Goal: Information Seeking & Learning: Understand process/instructions

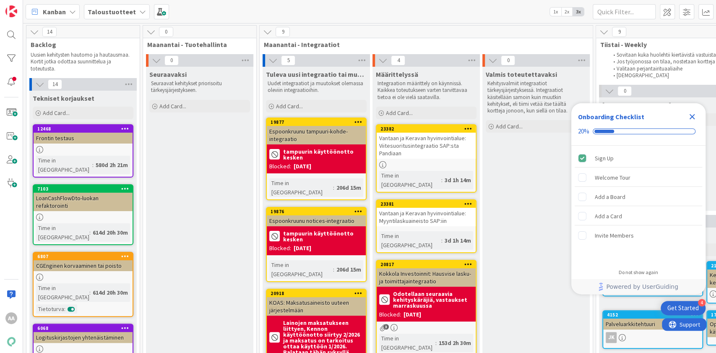
click at [692, 117] on icon "Close Checklist" at bounding box center [692, 116] width 5 height 5
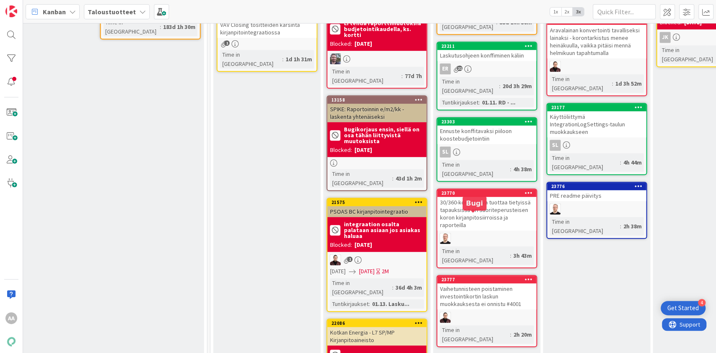
scroll to position [279, 950]
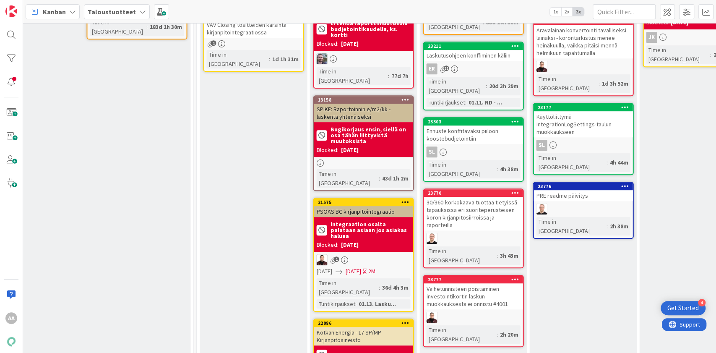
click at [370, 327] on div "Kotkan Energia - L7 SP/MP Kirjanpitoaineisto" at bounding box center [363, 336] width 99 height 18
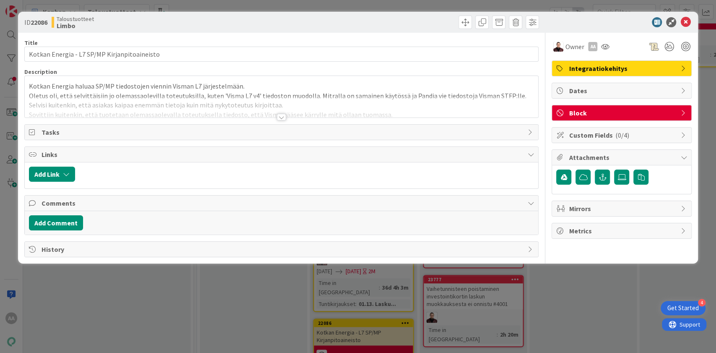
click at [280, 117] on div at bounding box center [281, 117] width 9 height 7
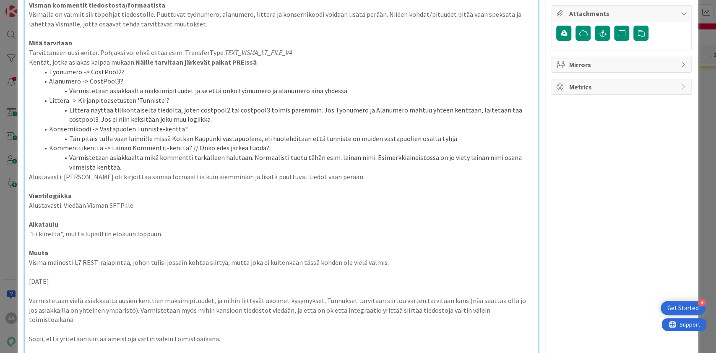
scroll to position [112, 0]
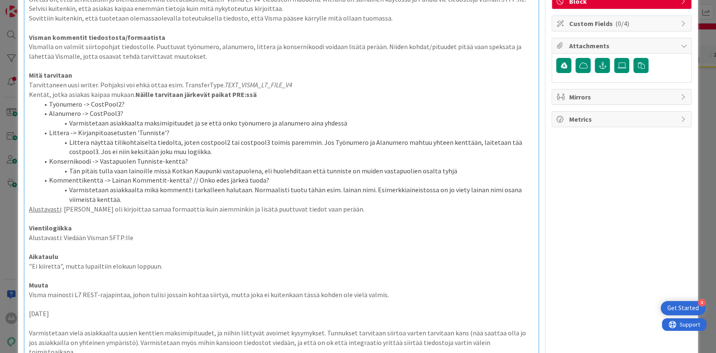
click at [174, 132] on li "Littera -> Kirjanpitoasetusten 'Tunniste'?" at bounding box center [286, 133] width 495 height 10
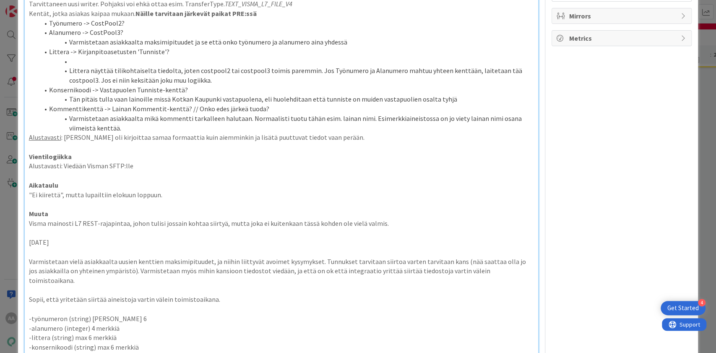
scroll to position [168, 0]
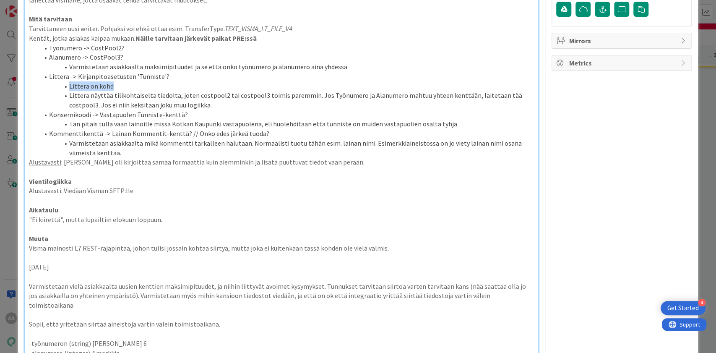
drag, startPoint x: 127, startPoint y: 86, endPoint x: 59, endPoint y: 85, distance: 68.0
click at [59, 85] on li "Littera on kohd" at bounding box center [286, 86] width 495 height 10
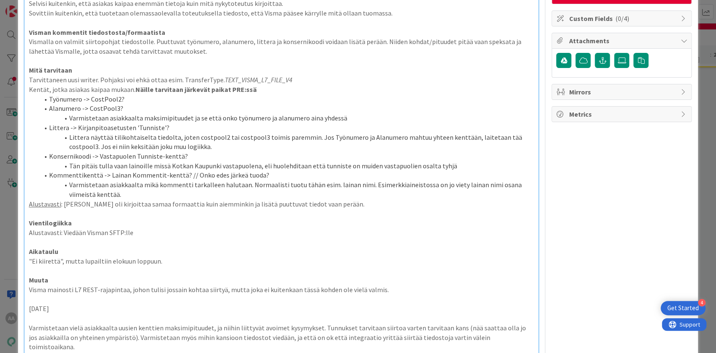
scroll to position [105, 0]
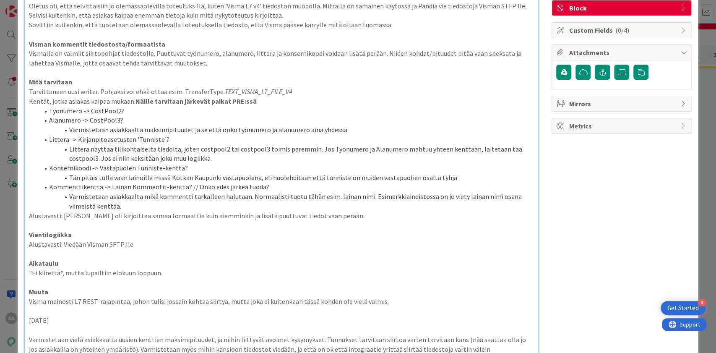
click at [125, 117] on li "Alanumero -> CostPool3?" at bounding box center [286, 120] width 495 height 10
click at [129, 109] on li "Työnumero -> CostPool2?" at bounding box center [286, 111] width 495 height 10
click at [126, 116] on li "Alanumero -> CostPool3?" at bounding box center [286, 120] width 495 height 10
click at [347, 128] on li "Varmistetaan asiakkaalta maksimipituudet ja se että onko työnumero ja alanumero…" at bounding box center [286, 130] width 495 height 10
click at [232, 156] on li "Littera näyttää tilikohtaiselta tiedolta, joten costpool2 tai costpool3 toimis …" at bounding box center [286, 153] width 495 height 19
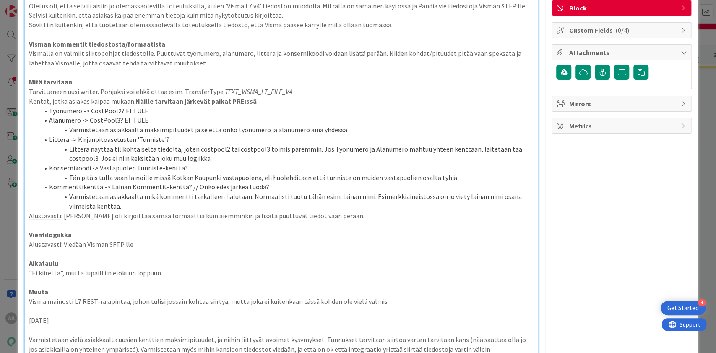
click at [210, 159] on li "Littera näyttää tilikohtaiselta tiedolta, joten costpool2 tai costpool3 toimis …" at bounding box center [286, 153] width 495 height 19
click at [210, 157] on li "Littera näyttää tilikohtaiselta tiedolta, joten costpool2 tai costpool3 toimis …" at bounding box center [286, 153] width 495 height 19
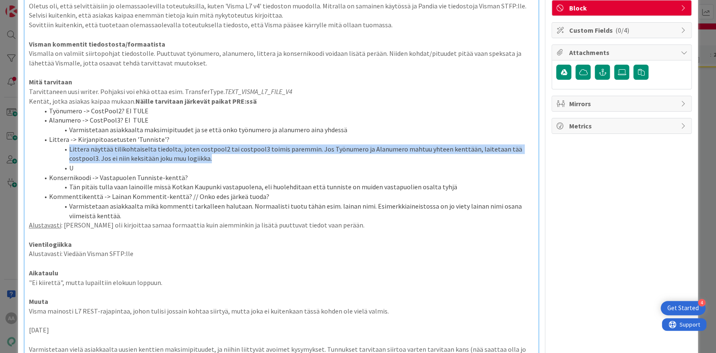
drag, startPoint x: 215, startPoint y: 162, endPoint x: 70, endPoint y: 148, distance: 145.8
click at [70, 148] on li "Littera näyttää tilikohtaiselta tiedolta, joten costpool2 tai costpool3 toimis …" at bounding box center [286, 153] width 495 height 19
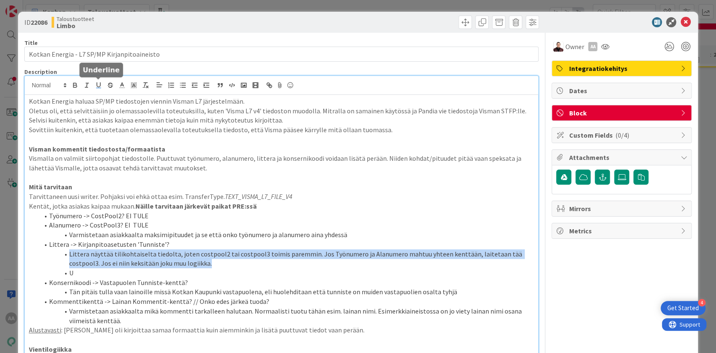
click at [97, 86] on icon "button" at bounding box center [98, 85] width 3 height 4
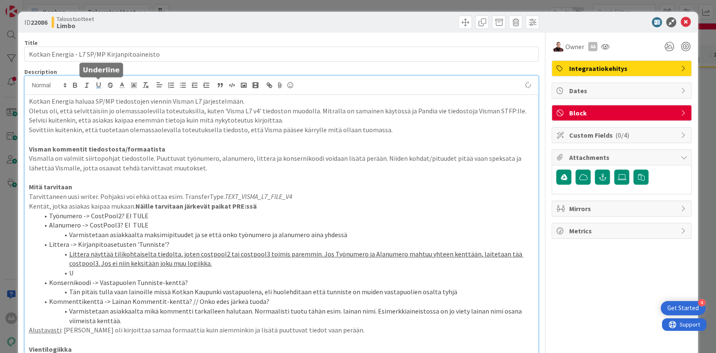
click at [97, 86] on icon "button" at bounding box center [98, 85] width 3 height 4
click at [111, 86] on icon "button" at bounding box center [111, 85] width 8 height 8
click at [104, 275] on li "U" at bounding box center [286, 273] width 495 height 10
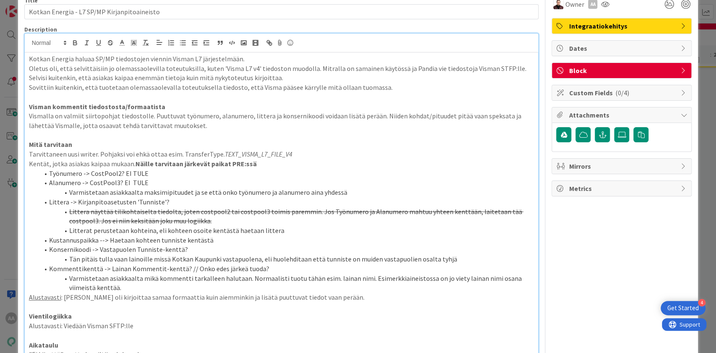
scroll to position [56, 0]
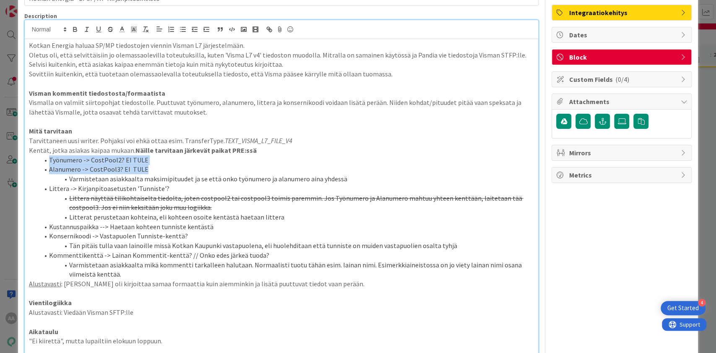
drag, startPoint x: 147, startPoint y: 170, endPoint x: 49, endPoint y: 159, distance: 98.0
click at [49, 159] on ol "Työnumero -> CostPool2? EI TULE Alanumero -> CostPool3? EI TULE Varmistetaan as…" at bounding box center [281, 217] width 505 height 124
click at [482, 255] on li "Kommenttikenttä -> Lainan Kommentit-kenttä? // Onko edes järkeä tuoda?" at bounding box center [286, 255] width 495 height 10
click at [274, 217] on li "Litterat perustetaan kohteina, eli kohteen osoite kentästä haetaan littera" at bounding box center [286, 217] width 495 height 10
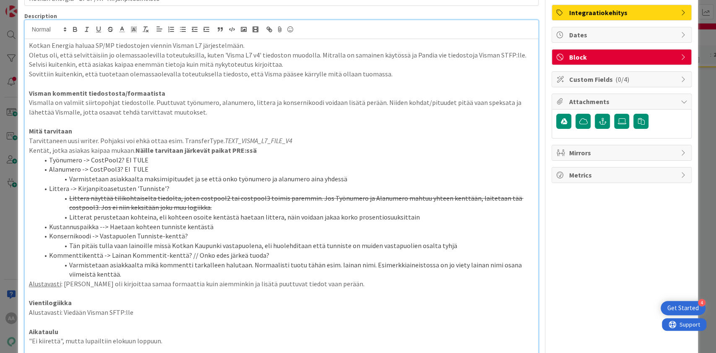
click at [365, 216] on li "Litterat perustetaan kohteina, eli kohteen osoite kentästä haetaan littera, näi…" at bounding box center [286, 217] width 495 height 10
click at [433, 222] on li "Kustannuspaikka --> Haetaan kohteen tunniste kentästä" at bounding box center [286, 227] width 495 height 10
click at [427, 217] on li "Litterat perustetaan kohteina, eli kohteen osoite kentästä haetaan littera, näi…" at bounding box center [286, 217] width 495 height 10
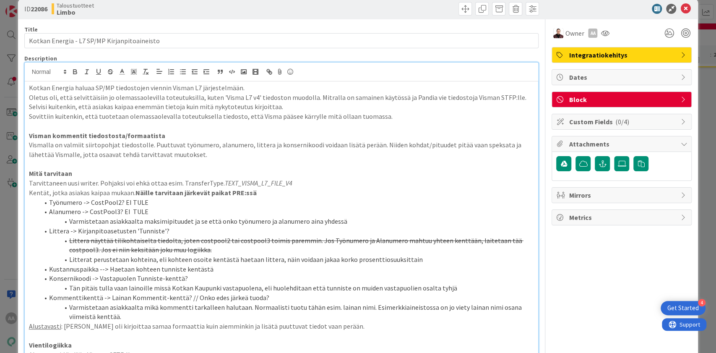
scroll to position [0, 0]
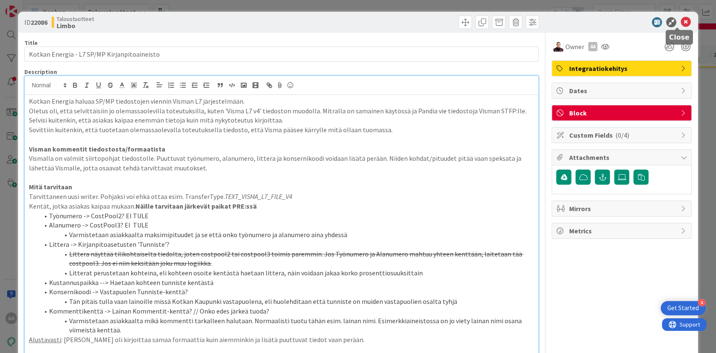
click at [680, 22] on icon at bounding box center [685, 22] width 10 height 10
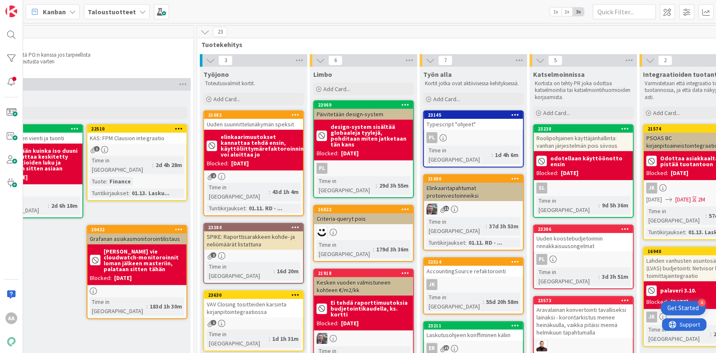
scroll to position [56, 950]
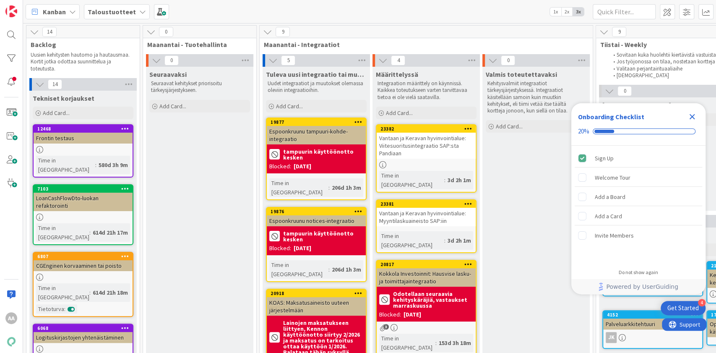
click at [122, 5] on div "Taloustuotteet" at bounding box center [117, 11] width 66 height 15
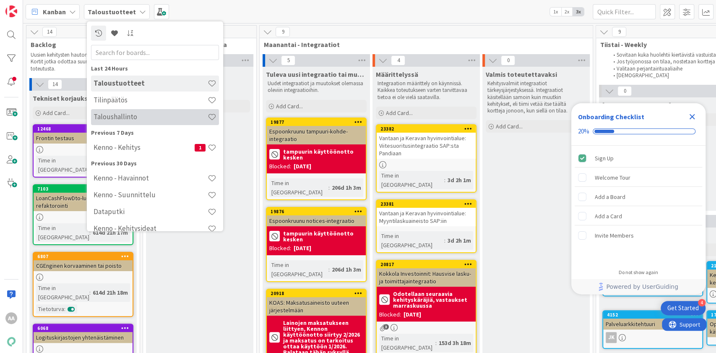
click at [139, 112] on h4 "Taloushallinto" at bounding box center [151, 116] width 114 height 8
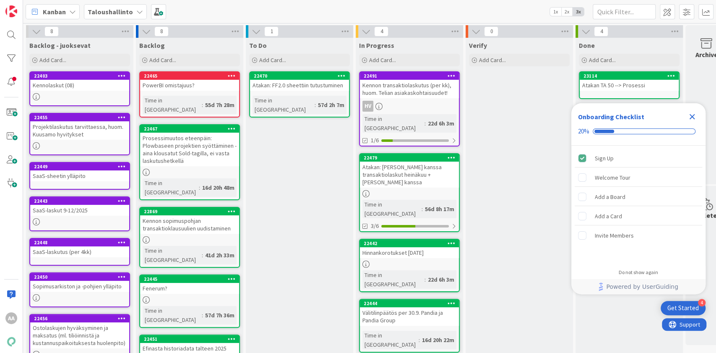
click at [694, 119] on icon "Close Checklist" at bounding box center [692, 116] width 5 height 5
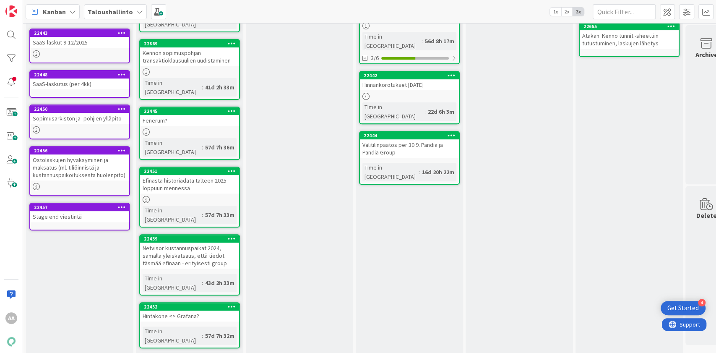
scroll to position [176, 0]
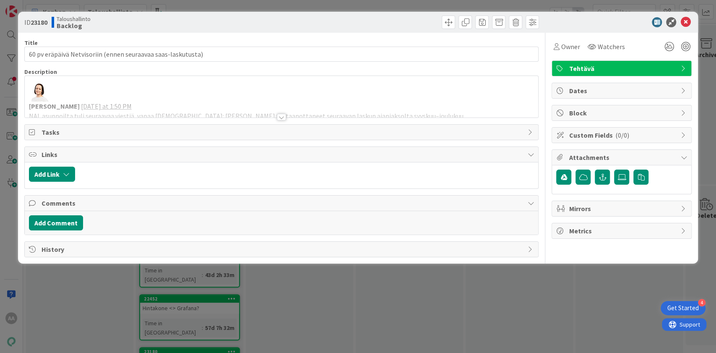
click at [284, 117] on div at bounding box center [281, 117] width 9 height 7
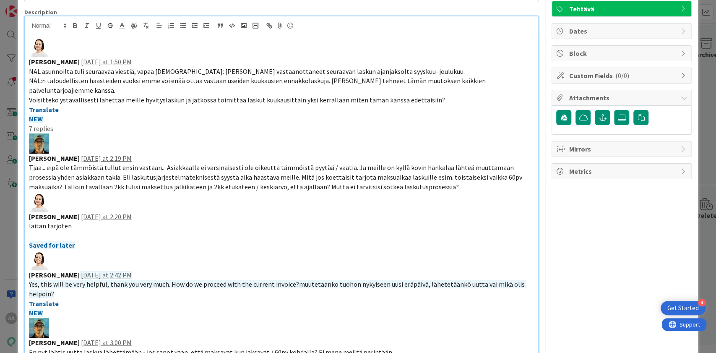
scroll to position [56, 0]
